Goal: Task Accomplishment & Management: Use online tool/utility

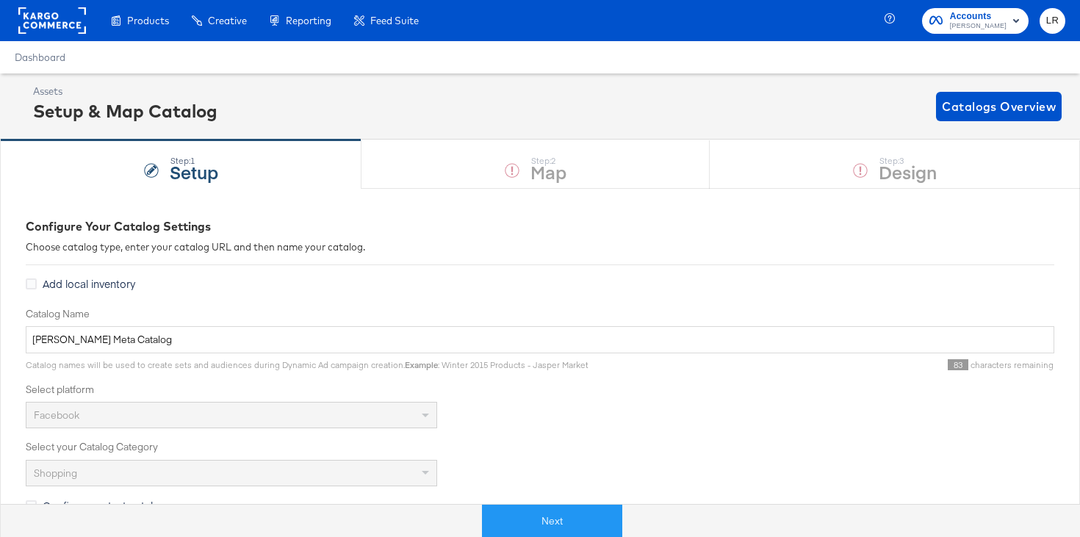
click at [546, 161] on div "Step: 1 Setup Step: 2 Map Step: 3 Design" at bounding box center [540, 164] width 1080 height 48
click at [568, 510] on button "Next" at bounding box center [552, 521] width 140 height 33
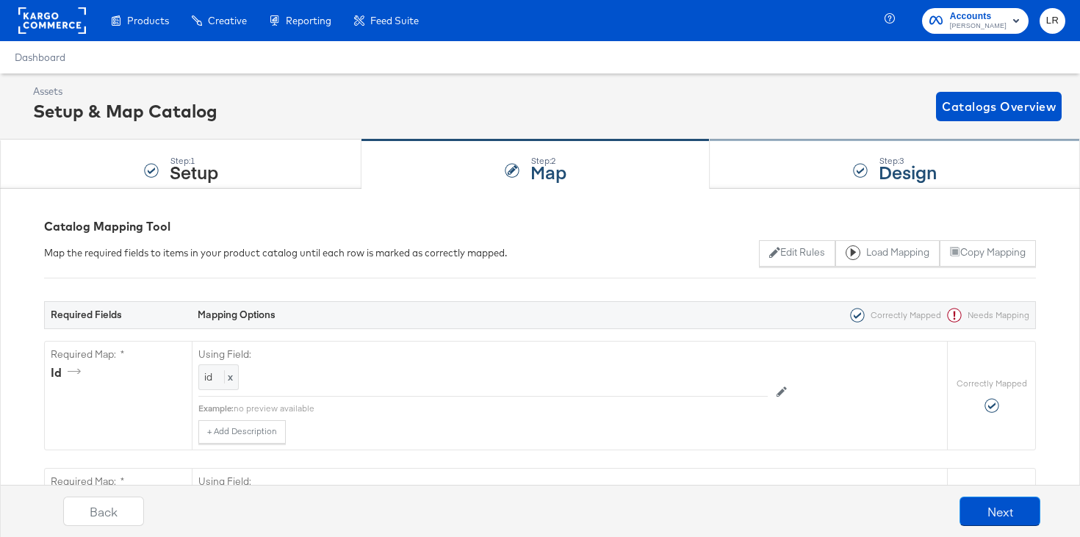
click at [795, 156] on div "Step: 3 Design" at bounding box center [894, 164] width 370 height 48
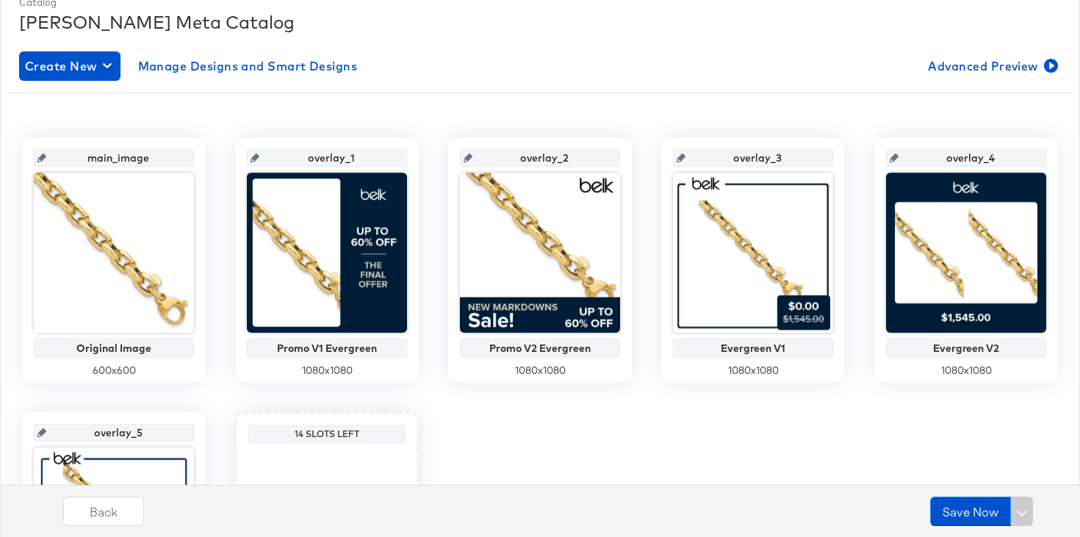
scroll to position [130, 0]
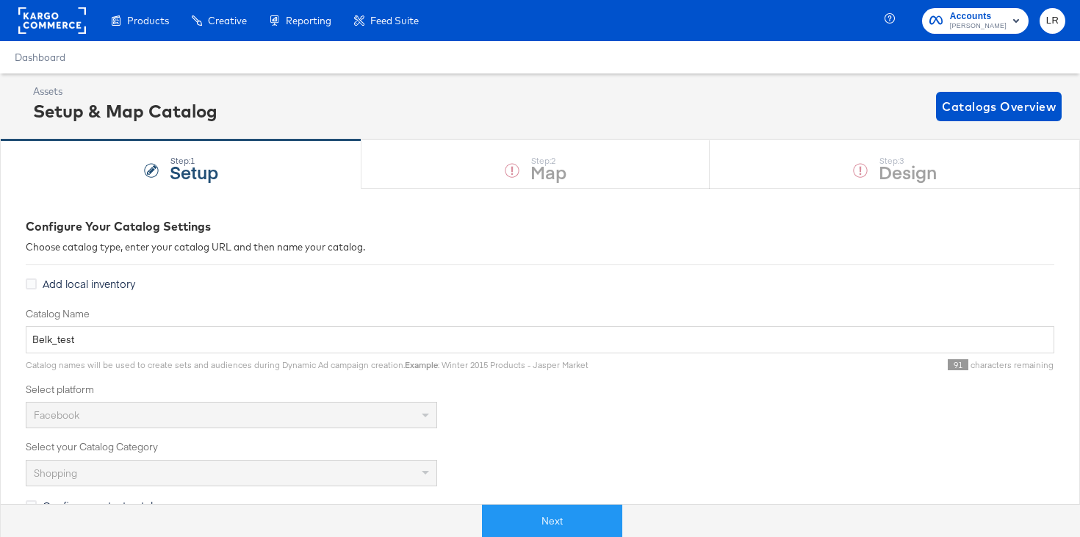
click at [40, 18] on rect at bounding box center [52, 20] width 68 height 26
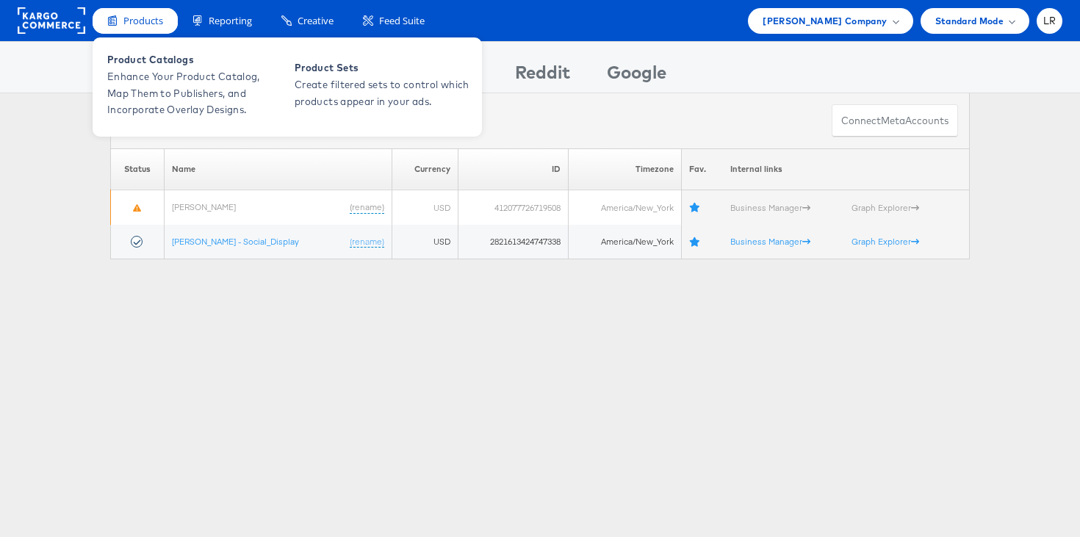
click at [140, 17] on span "Products" at bounding box center [143, 21] width 40 height 14
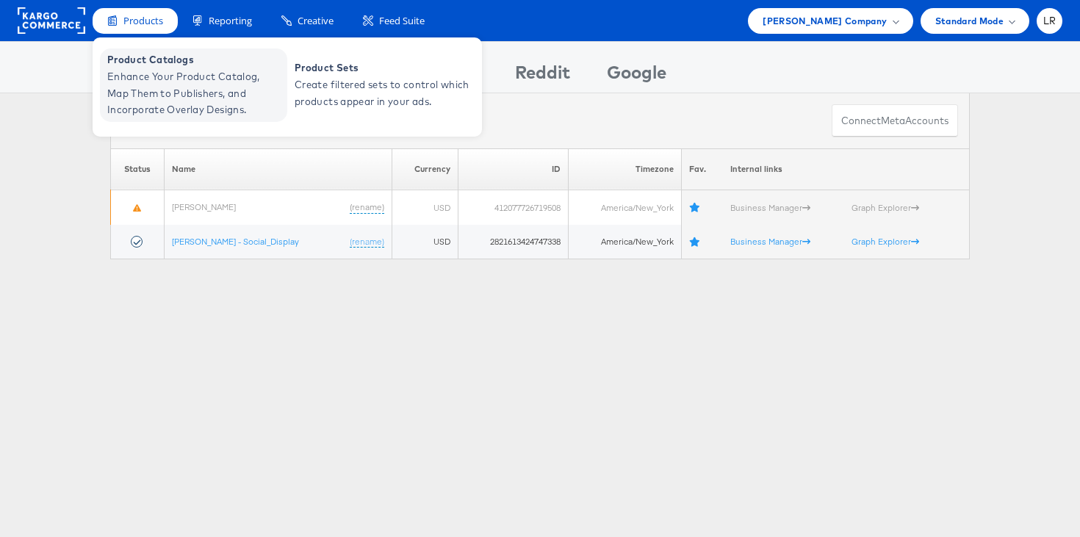
click at [137, 87] on span "Enhance Your Product Catalog, Map Them to Publishers, and Incorporate Overlay D…" at bounding box center [195, 93] width 176 height 50
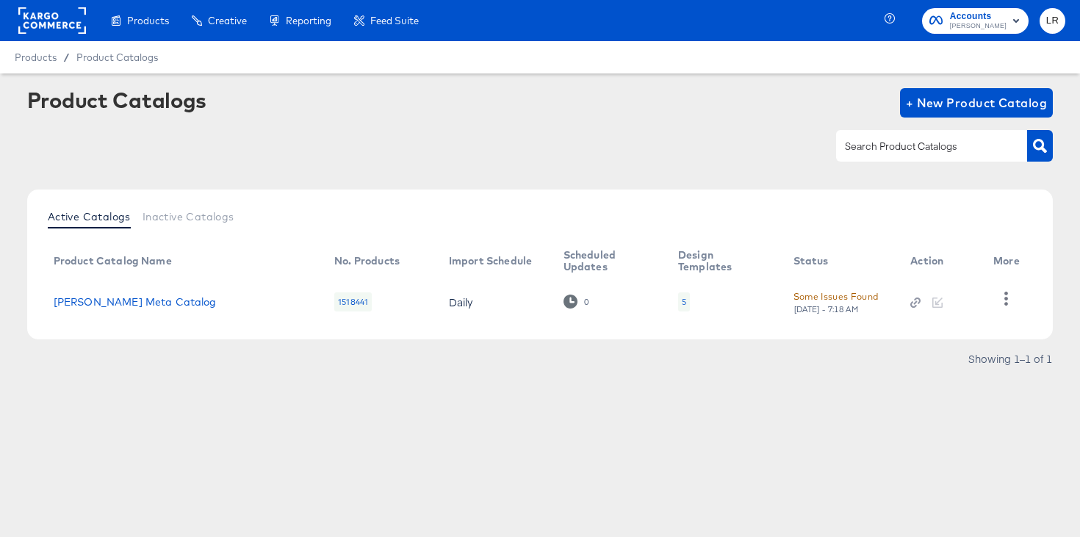
click at [109, 308] on td "Belk Meta Catalog" at bounding box center [182, 302] width 281 height 46
click at [110, 298] on link "Belk Meta Catalog" at bounding box center [135, 302] width 163 height 12
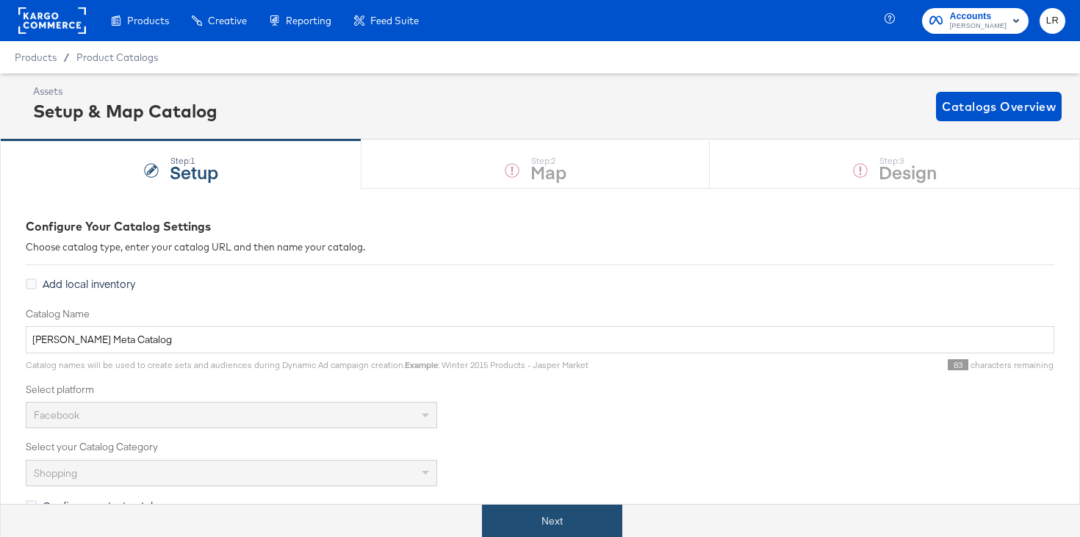
click at [567, 516] on button "Next" at bounding box center [552, 521] width 140 height 33
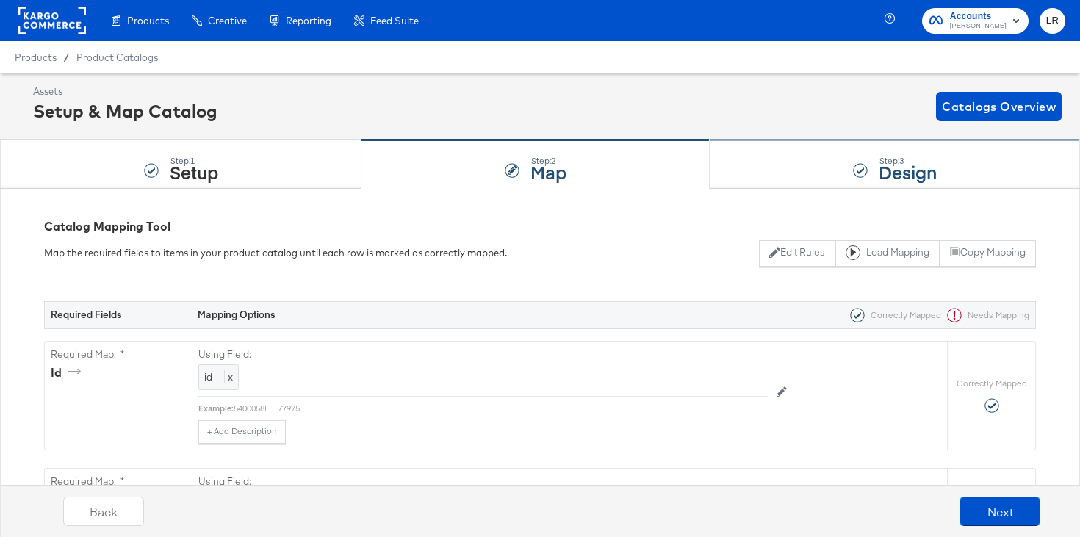
click at [850, 178] on div "Step: 3 Design" at bounding box center [894, 164] width 370 height 48
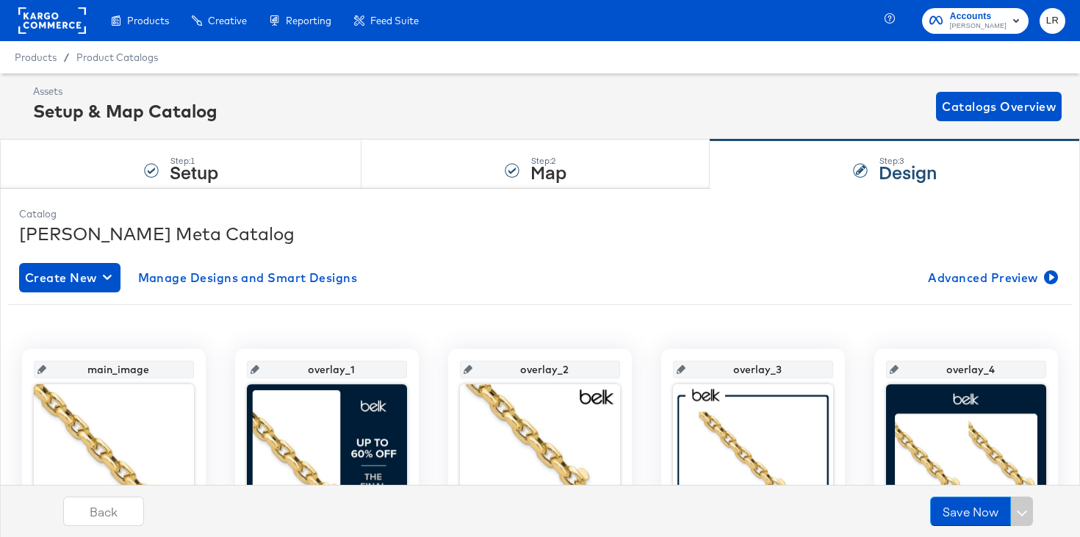
click at [47, 33] on rect at bounding box center [52, 20] width 68 height 26
click at [47, 26] on rect at bounding box center [52, 20] width 68 height 26
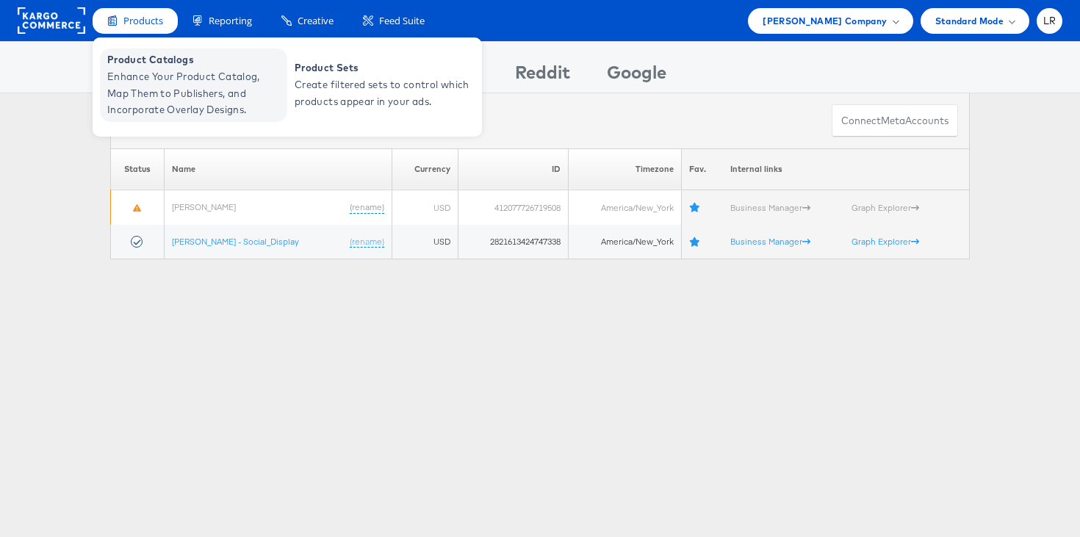
click at [167, 72] on span "Enhance Your Product Catalog, Map Them to Publishers, and Incorporate Overlay D…" at bounding box center [195, 93] width 176 height 50
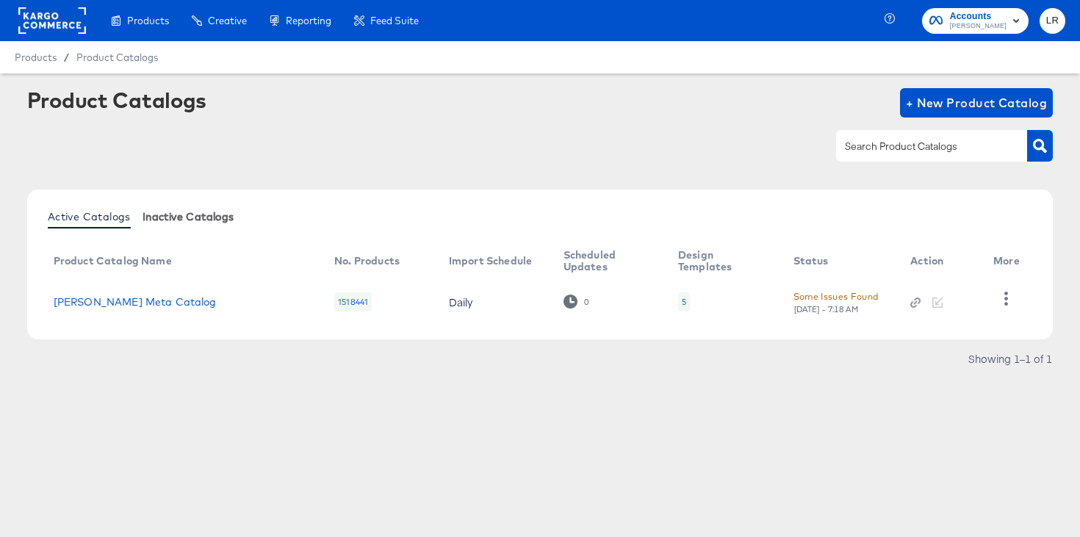
click at [198, 215] on span "Inactive Catalogs" at bounding box center [188, 217] width 92 height 12
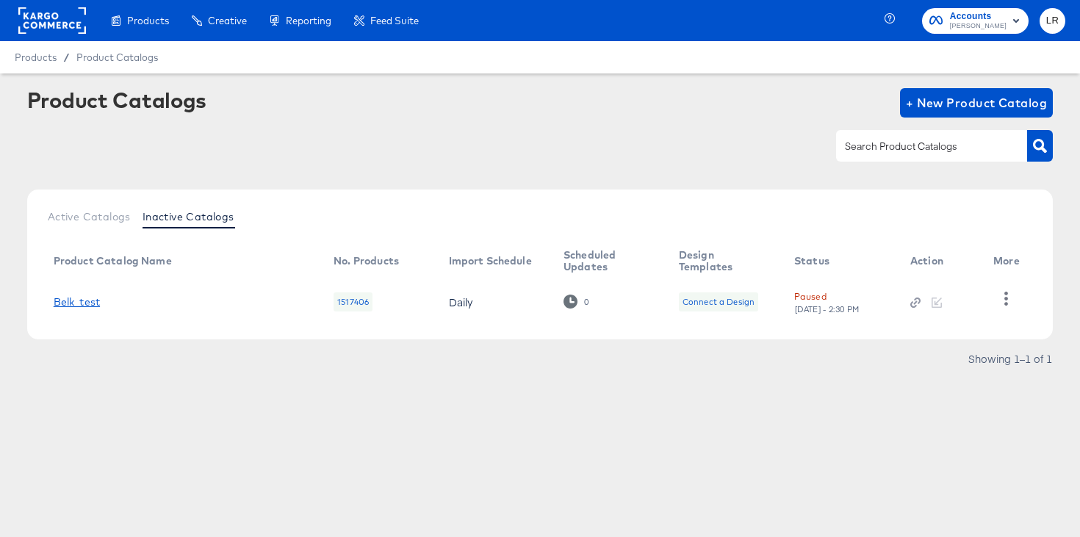
click at [75, 303] on link "Belk_test" at bounding box center [77, 302] width 46 height 12
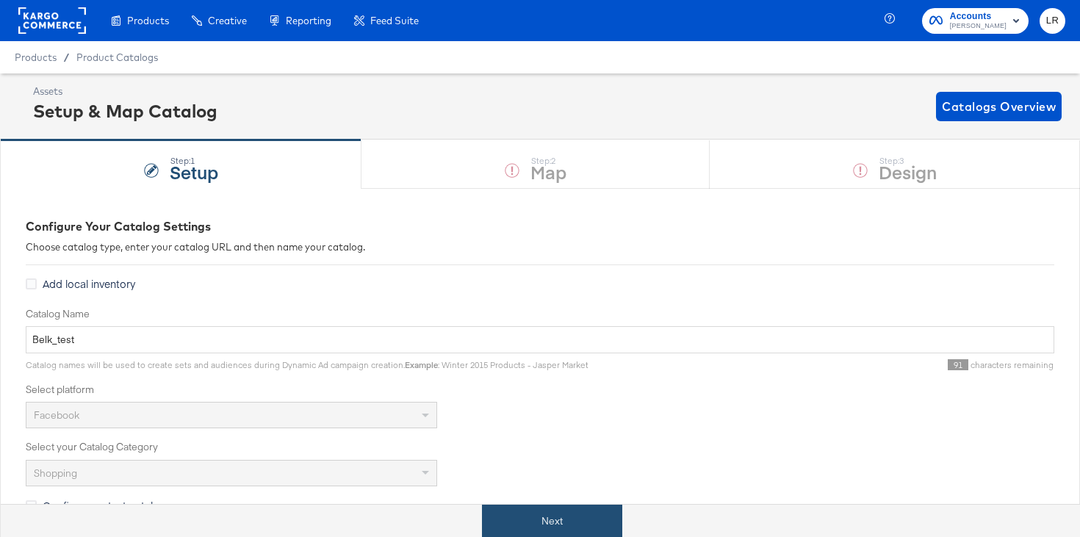
click at [543, 521] on button "Next" at bounding box center [552, 521] width 140 height 33
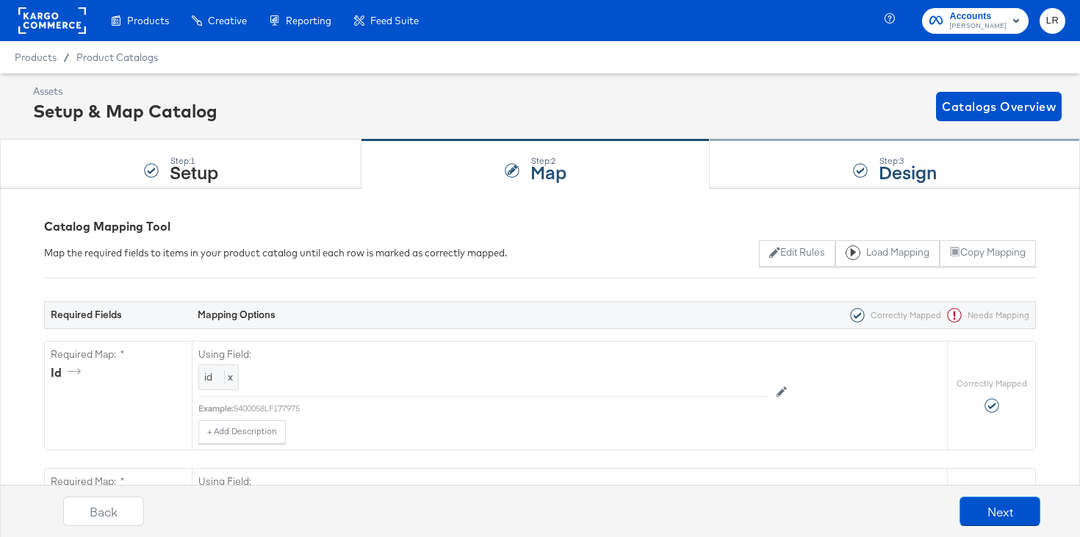
click at [793, 153] on div "Step: 3 Design" at bounding box center [894, 164] width 370 height 48
